Goal: Task Accomplishment & Management: Manage account settings

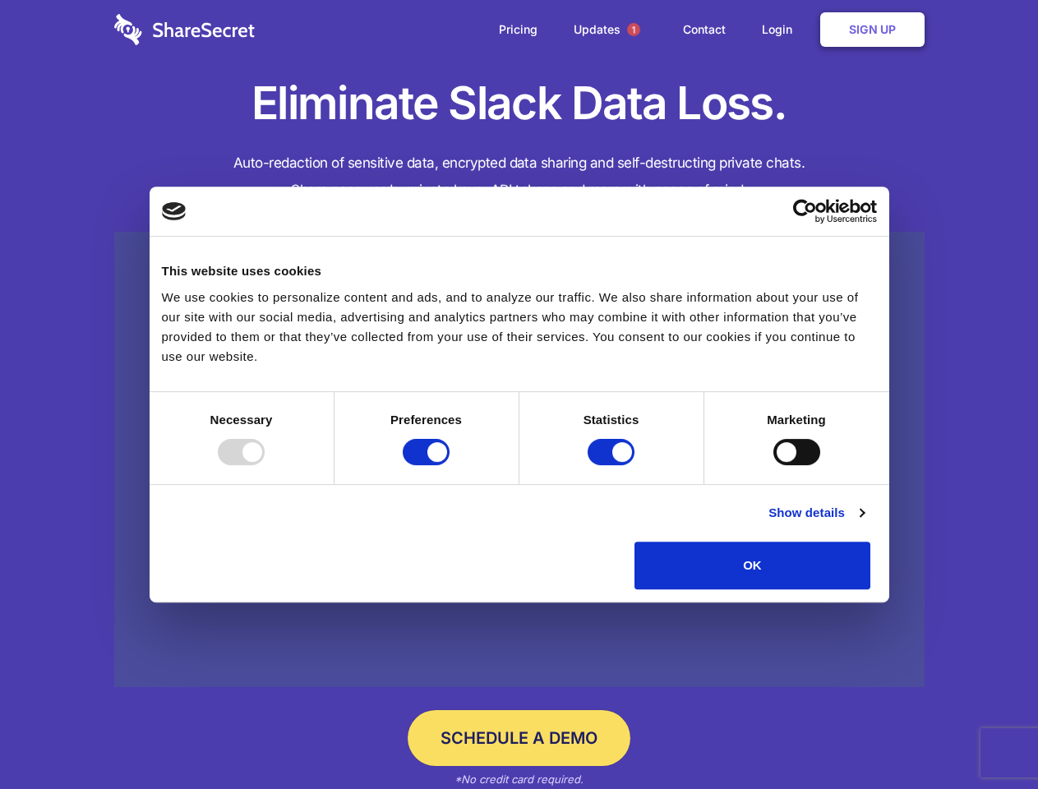
click at [265, 465] on div at bounding box center [241, 452] width 47 height 26
click at [449, 465] on input "Preferences" at bounding box center [426, 452] width 47 height 26
checkbox input "false"
click at [613, 465] on input "Statistics" at bounding box center [610, 452] width 47 height 26
checkbox input "false"
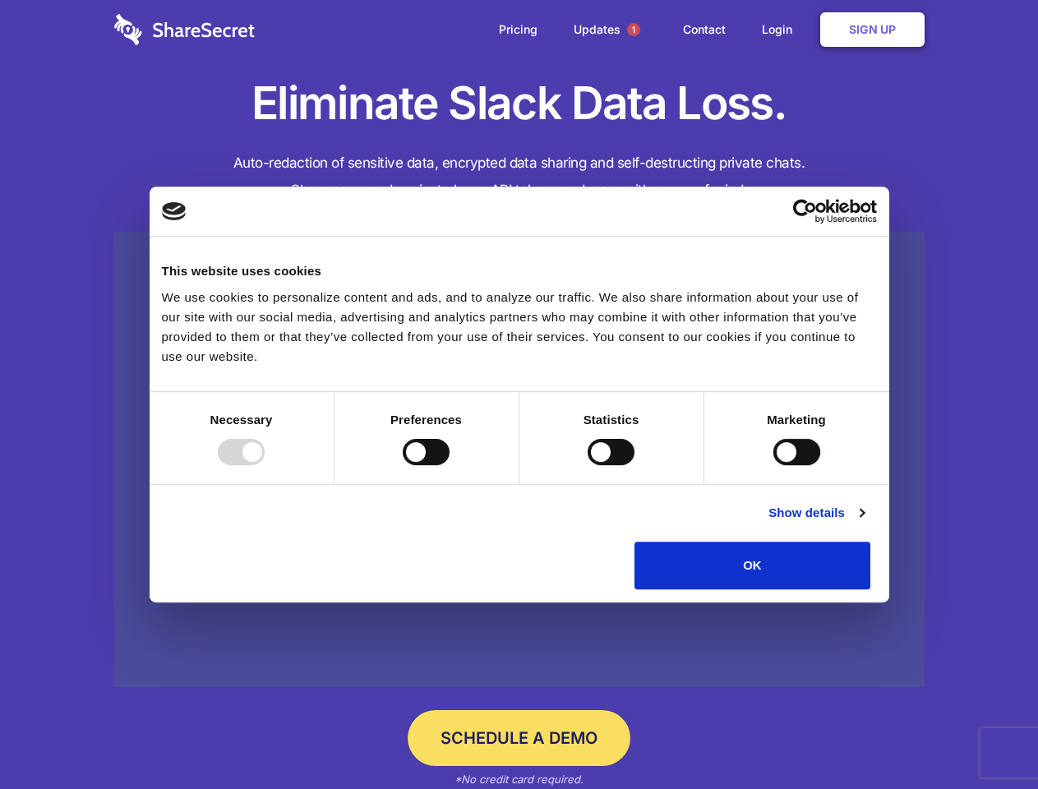
click at [773, 465] on input "Marketing" at bounding box center [796, 452] width 47 height 26
checkbox input "true"
